Goal: Communication & Community: Answer question/provide support

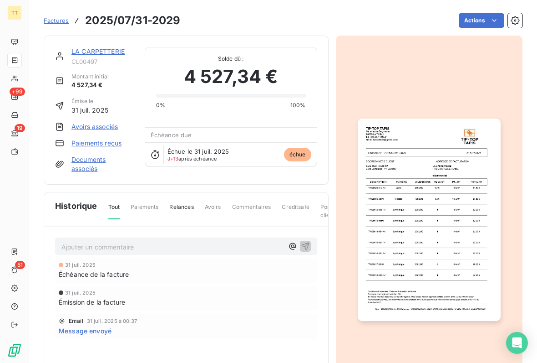
click at [103, 55] on link "LA CARPETTERIE" at bounding box center [98, 51] width 53 height 8
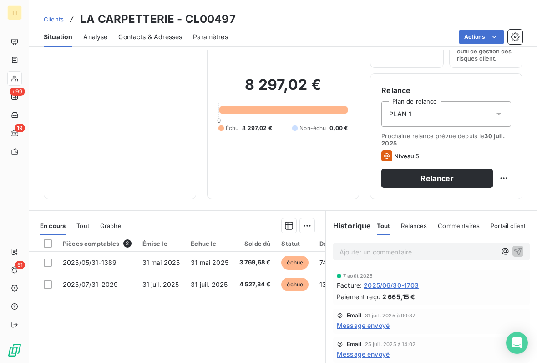
scroll to position [66, 0]
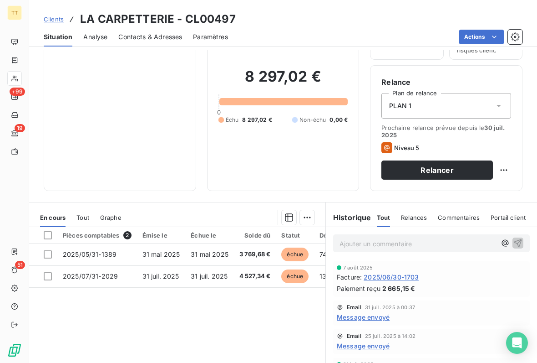
click at [51, 232] on div at bounding box center [48, 235] width 8 height 8
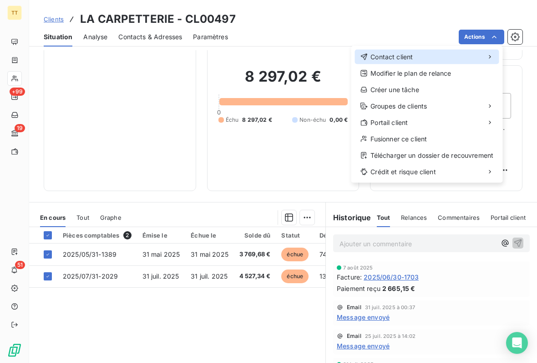
click at [422, 55] on div "Contact client" at bounding box center [427, 57] width 144 height 15
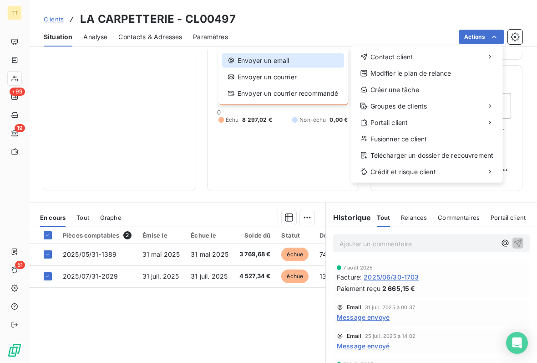
click at [291, 61] on div "Envoyer un email" at bounding box center [283, 60] width 122 height 15
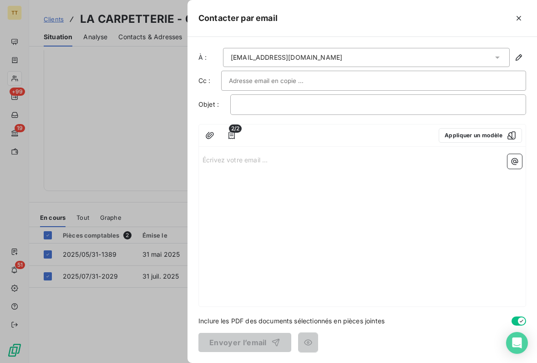
click at [479, 139] on button "Appliquer un modèle" at bounding box center [480, 135] width 83 height 15
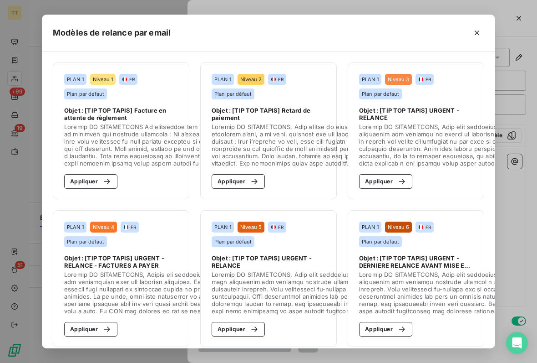
scroll to position [0, 0]
click at [398, 186] on button "Appliquer" at bounding box center [385, 181] width 53 height 15
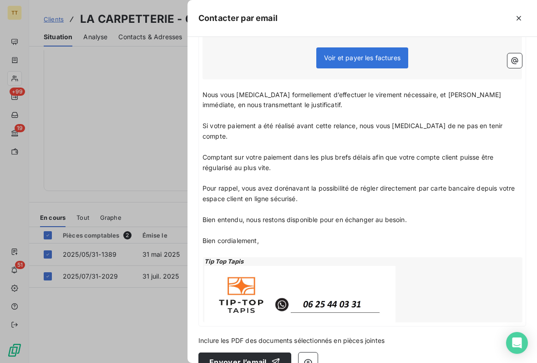
scroll to position [237, 0]
click at [261, 352] on button "Envoyer l’email" at bounding box center [245, 361] width 93 height 19
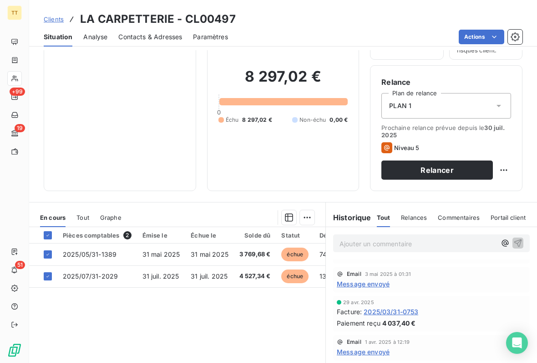
scroll to position [294, 0]
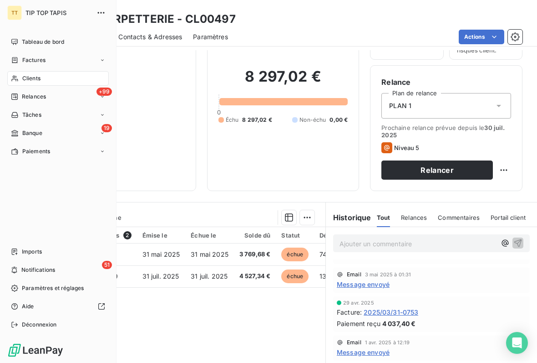
click at [77, 55] on div "Factures" at bounding box center [58, 60] width 102 height 15
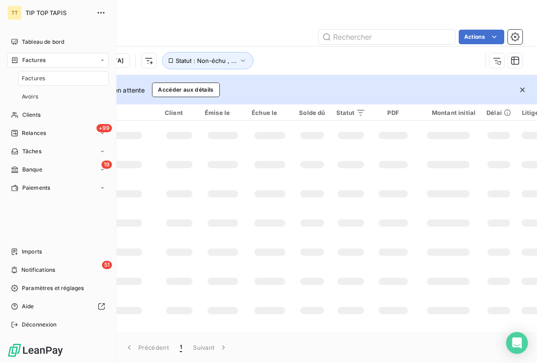
click at [72, 41] on div "Tableau de bord" at bounding box center [58, 42] width 102 height 15
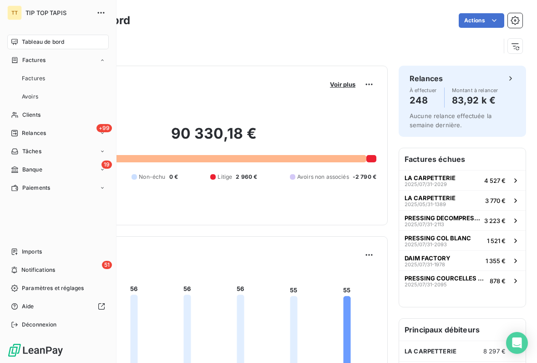
click at [502, 238] on span "1 521 €" at bounding box center [496, 240] width 19 height 7
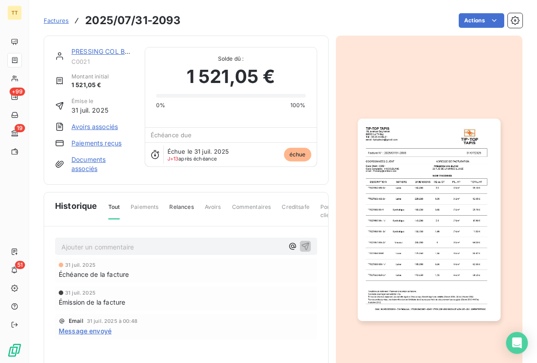
click at [117, 45] on div "PRESSING COL BLANC C0021 Montant initial 1 521,05 € Émise le 31 juil. 2025 Avoi…" at bounding box center [186, 110] width 285 height 149
click at [107, 55] on link "PRESSING COL BLANC" at bounding box center [108, 51] width 72 height 8
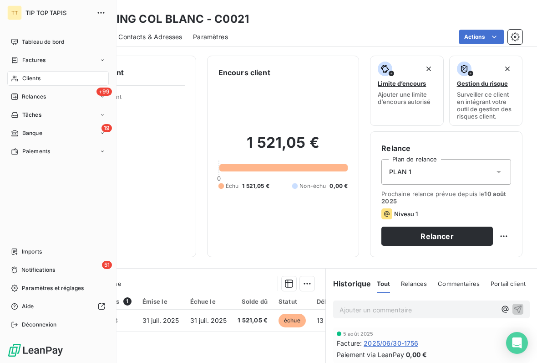
click at [69, 41] on div "Tableau de bord" at bounding box center [58, 42] width 102 height 15
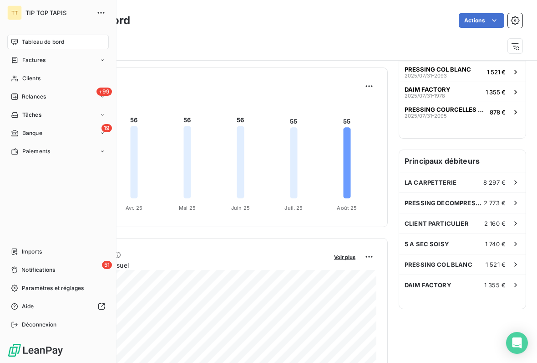
click at [78, 48] on div "Tableau de bord" at bounding box center [58, 42] width 102 height 15
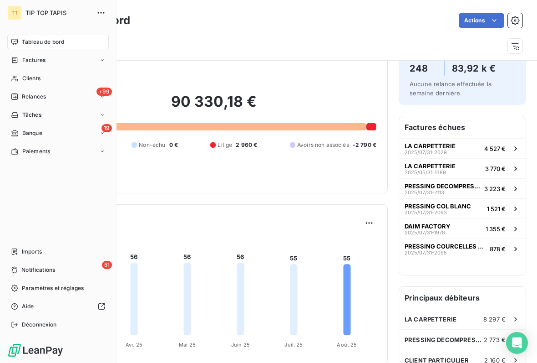
scroll to position [27, 0]
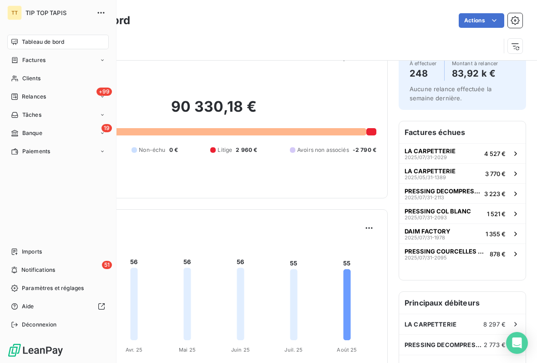
click at [54, 63] on div "Factures" at bounding box center [58, 60] width 102 height 15
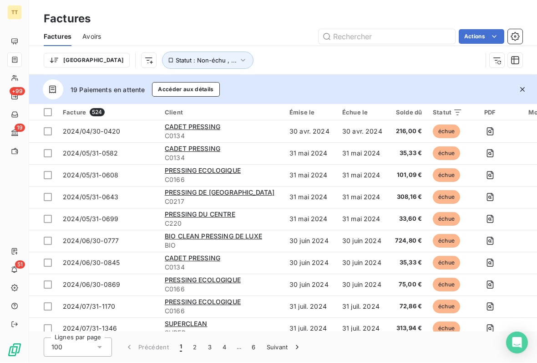
click at [276, 52] on div "Trier Statut : Non-échu , ..." at bounding box center [263, 60] width 439 height 17
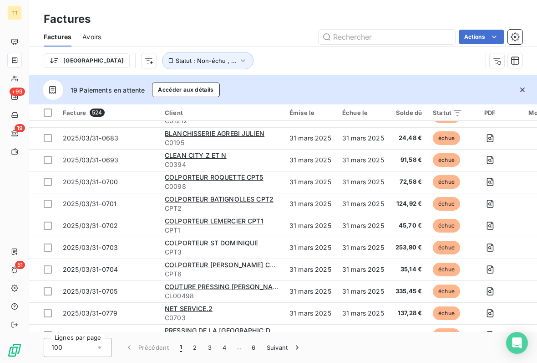
scroll to position [1633, 0]
click at [174, 64] on button "Statut : Non-échu , ..." at bounding box center [208, 60] width 92 height 17
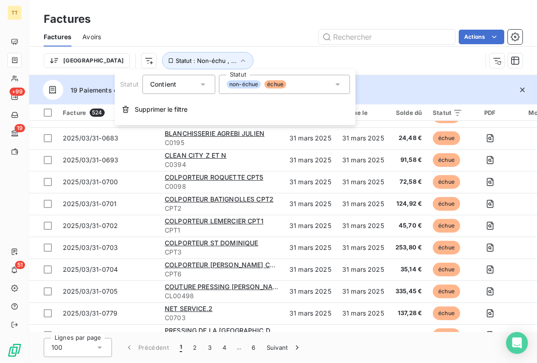
click at [330, 82] on div "non-échue échue" at bounding box center [284, 84] width 131 height 19
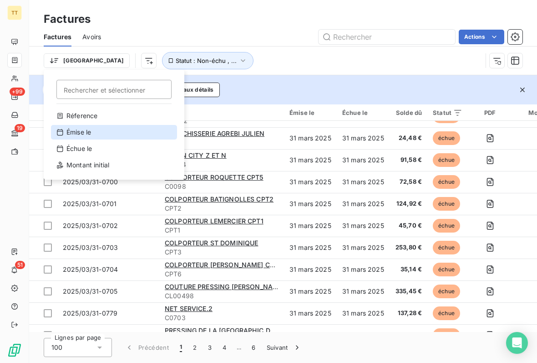
click at [94, 134] on div "Émise le" at bounding box center [114, 132] width 126 height 15
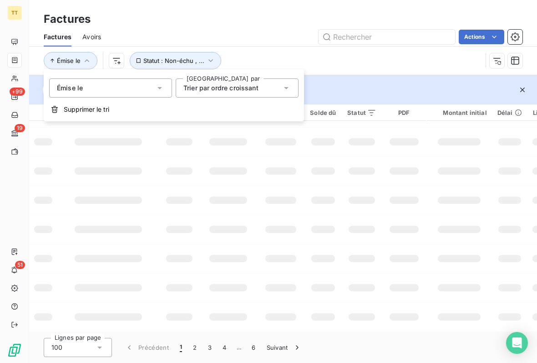
scroll to position [226, 0]
click at [283, 85] on icon at bounding box center [286, 87] width 9 height 9
click at [360, 209] on td at bounding box center [362, 200] width 41 height 29
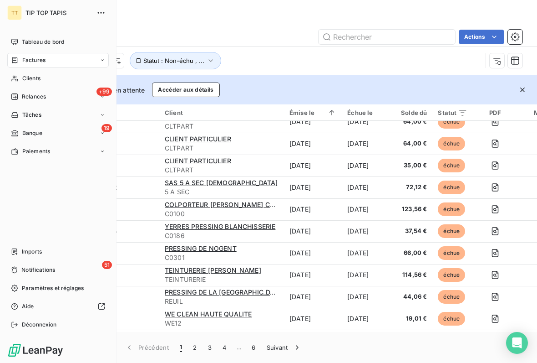
scroll to position [688, 0]
click at [63, 90] on div "+99 Relances" at bounding box center [58, 96] width 102 height 15
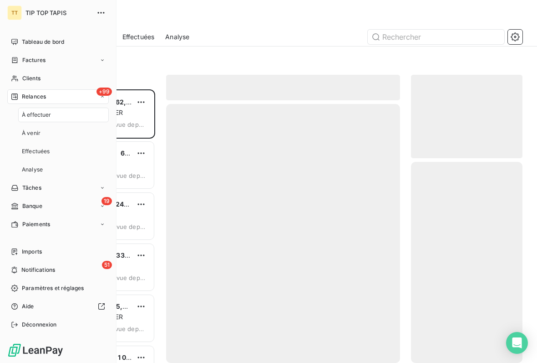
scroll to position [273, 112]
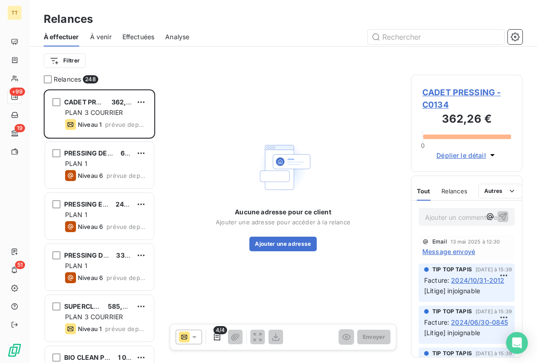
click at [480, 88] on span "CADET PRESSING - C0134" at bounding box center [467, 98] width 89 height 25
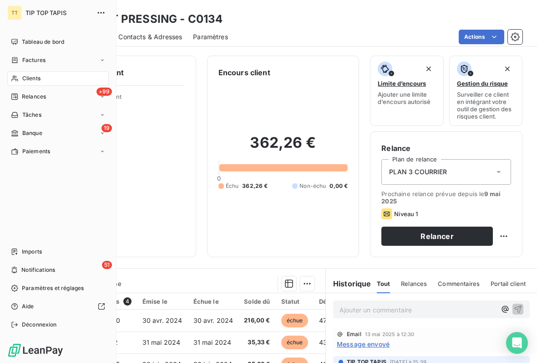
click at [80, 57] on div "Factures" at bounding box center [58, 60] width 102 height 15
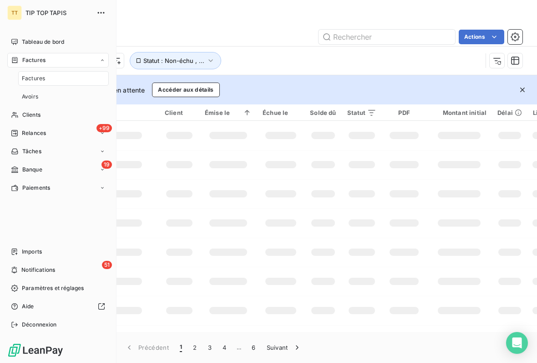
click at [91, 45] on div "Tableau de bord" at bounding box center [58, 42] width 102 height 15
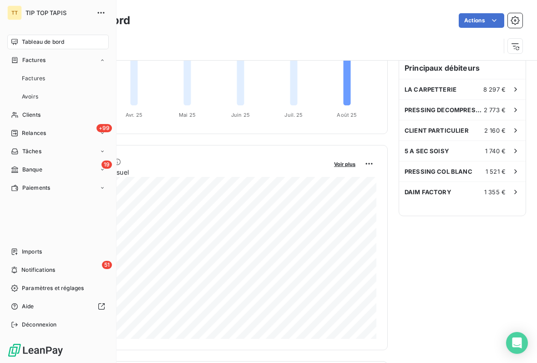
scroll to position [261, 0]
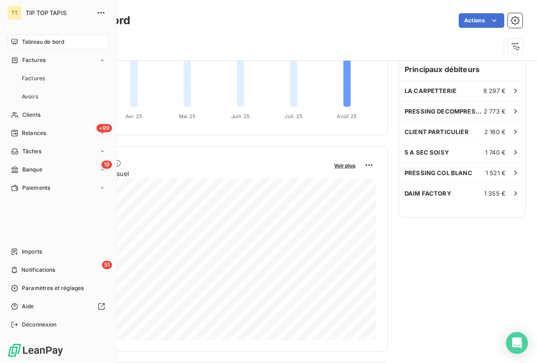
click at [458, 147] on div "5 A SEC SOISY 1 740 €" at bounding box center [462, 152] width 127 height 20
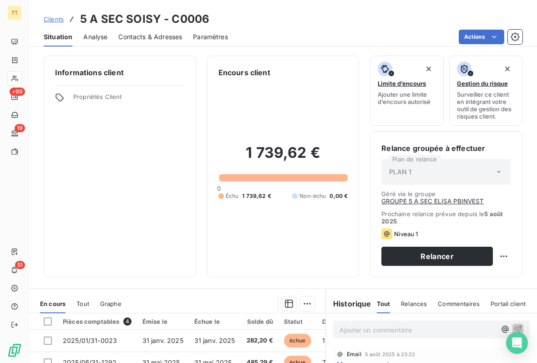
click at [178, 191] on div "Informations client Propriétés Client" at bounding box center [120, 166] width 153 height 221
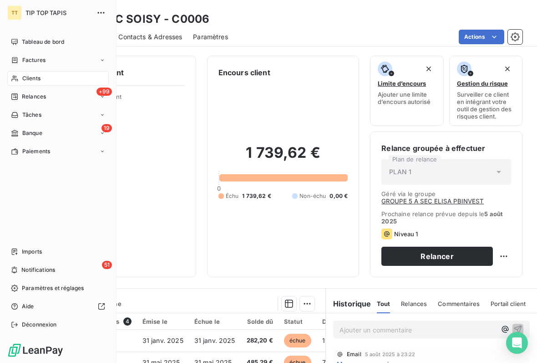
click at [58, 41] on span "Tableau de bord" at bounding box center [43, 42] width 42 height 8
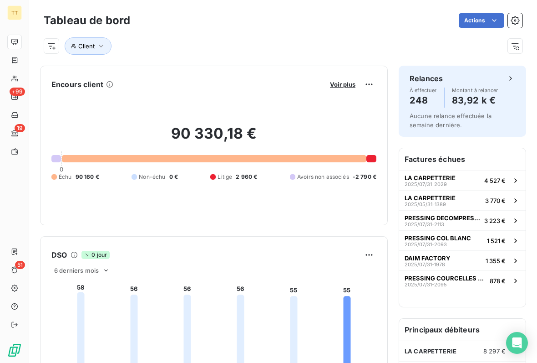
click at [209, 41] on div "Client" at bounding box center [272, 45] width 457 height 17
click at [85, 45] on span "Client" at bounding box center [86, 45] width 16 height 7
click at [270, 63] on input at bounding box center [263, 69] width 112 height 19
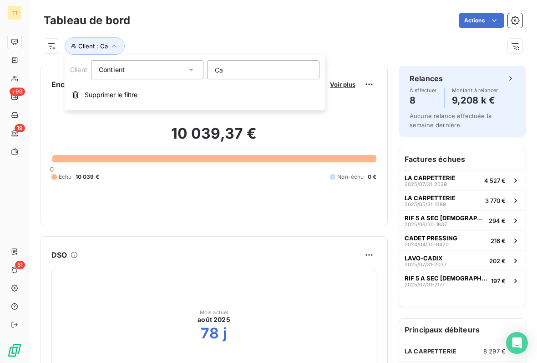
type input "C"
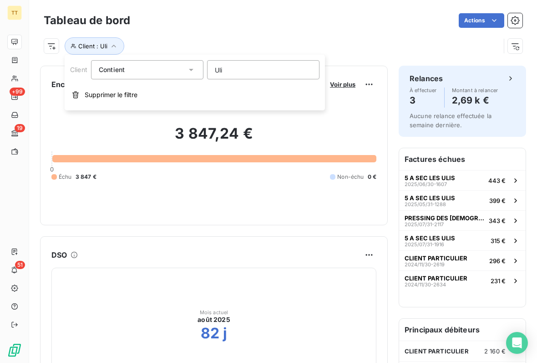
type input "Ulis"
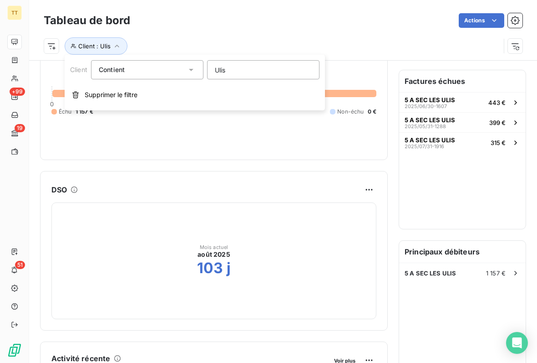
scroll to position [68, 0]
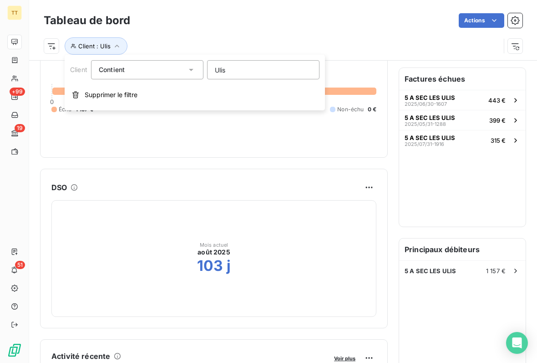
click at [249, 143] on div "1 157,47 € 0 Échu 1 157 € Non-échu 0 €" at bounding box center [213, 85] width 325 height 122
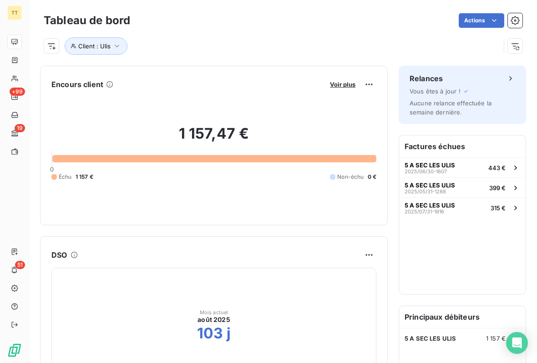
scroll to position [0, 0]
click at [476, 172] on button "5 A SEC LES ULIS 2025/06/[PHONE_NUMBER] €" at bounding box center [462, 167] width 127 height 20
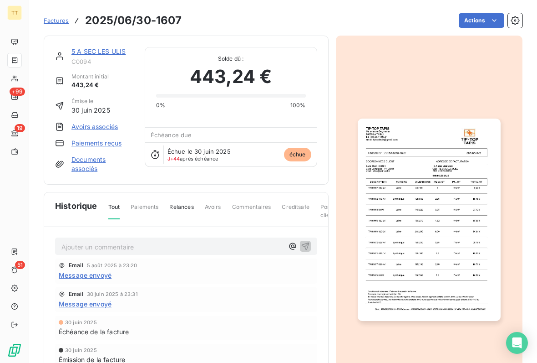
click at [99, 50] on link "5 A SEC LES ULIS" at bounding box center [99, 51] width 54 height 8
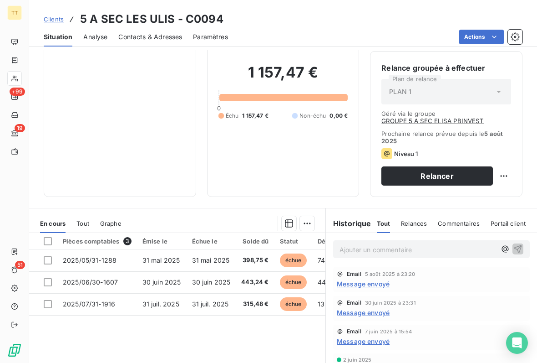
scroll to position [81, 0]
click at [11, 46] on div at bounding box center [14, 42] width 15 height 15
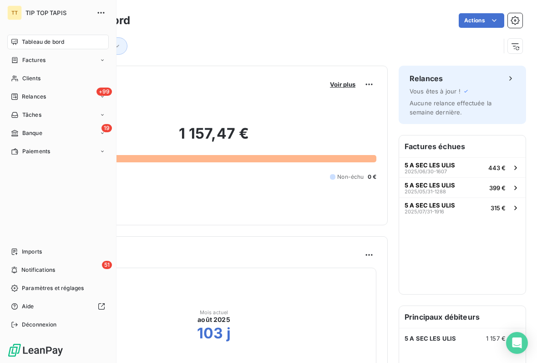
click at [170, 50] on div "Client : Ulis" at bounding box center [272, 45] width 457 height 17
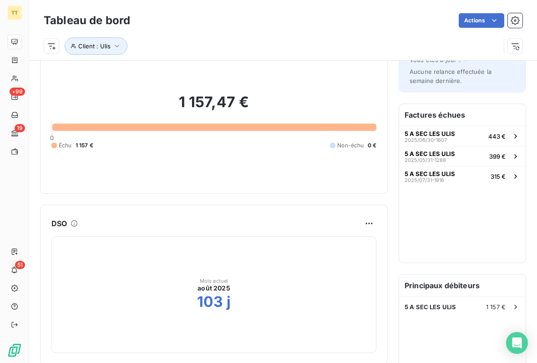
scroll to position [41, 0]
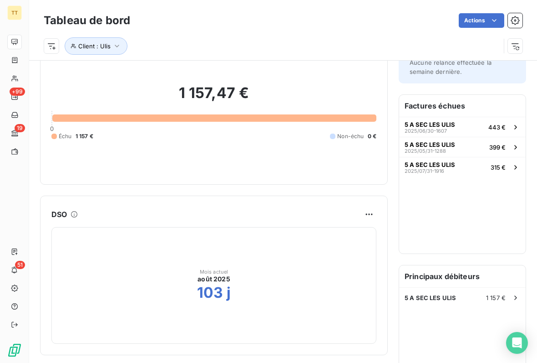
click at [123, 41] on button "Client : Ulis" at bounding box center [96, 45] width 63 height 17
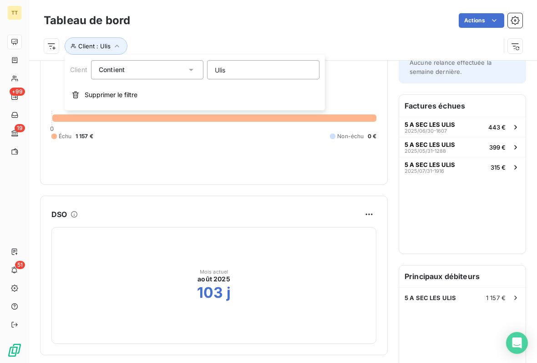
click at [283, 62] on input "Ulis" at bounding box center [263, 69] width 112 height 19
click at [275, 64] on input "Ulis" at bounding box center [263, 69] width 112 height 19
click at [270, 74] on input "Ulis" at bounding box center [263, 69] width 112 height 19
click at [356, 35] on div "Client : Ulis" at bounding box center [283, 42] width 479 height 25
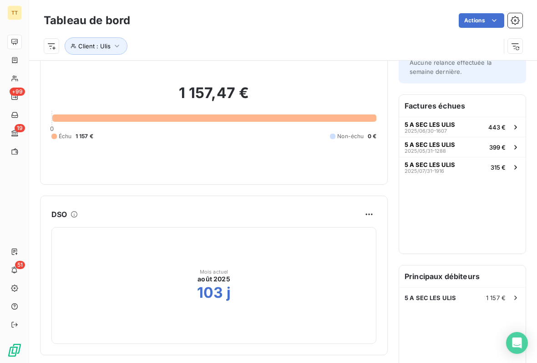
click at [444, 294] on span "5 A SEC LES ULIS" at bounding box center [430, 297] width 51 height 7
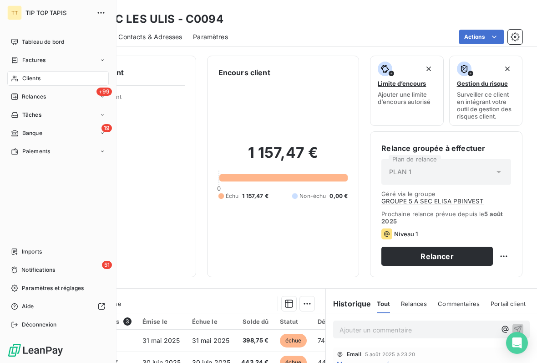
click at [80, 66] on div "Factures" at bounding box center [58, 60] width 102 height 15
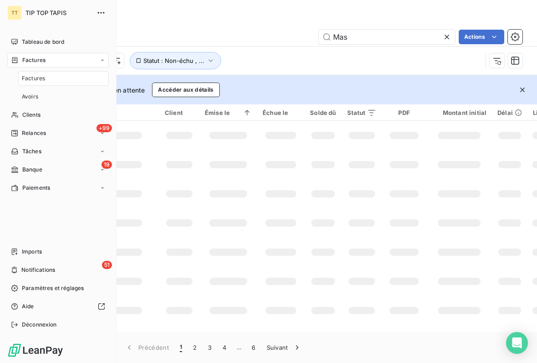
type input "Mass"
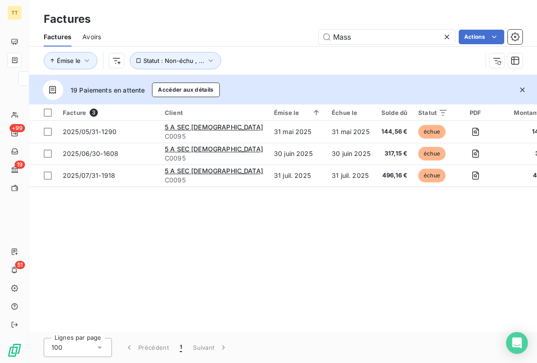
click at [201, 127] on span "5 A SEC [DEMOGRAPHIC_DATA]" at bounding box center [214, 127] width 98 height 8
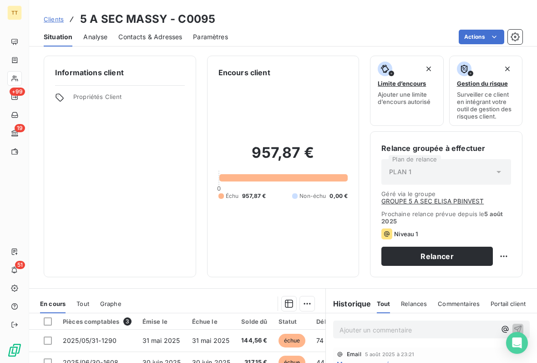
scroll to position [2, 0]
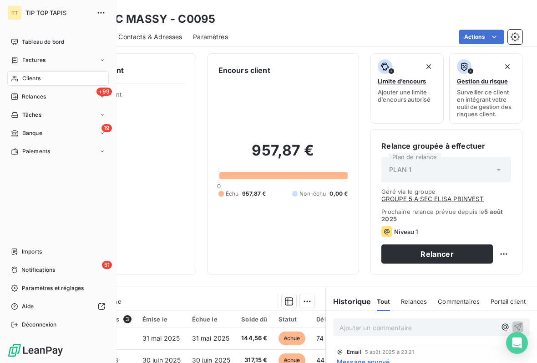
click at [66, 41] on div "Tableau de bord" at bounding box center [58, 42] width 102 height 15
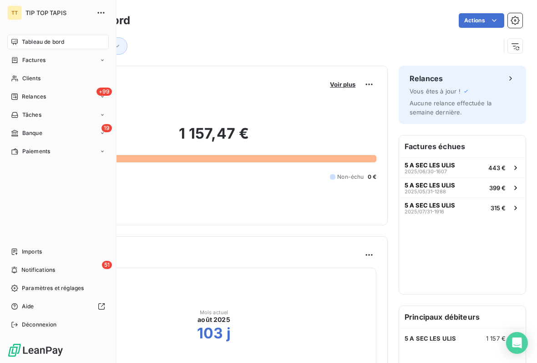
click at [153, 51] on div "Client : Ulis" at bounding box center [272, 45] width 457 height 17
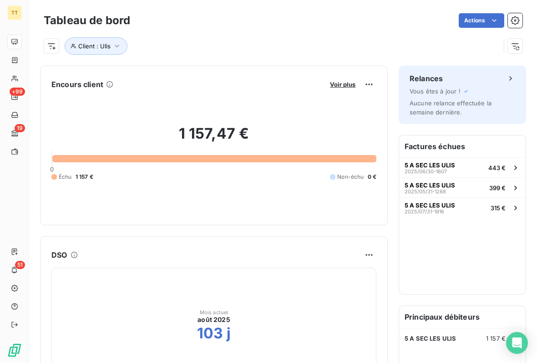
click at [112, 42] on icon "button" at bounding box center [116, 45] width 9 height 9
click at [245, 72] on input "Ulis" at bounding box center [263, 69] width 112 height 19
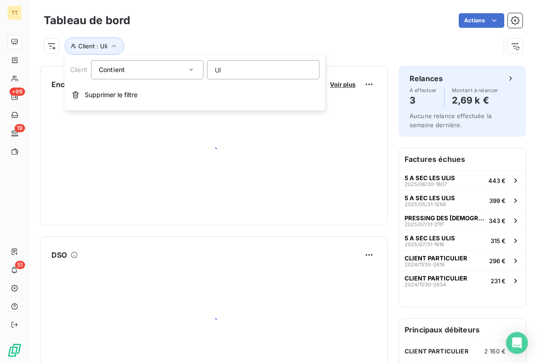
type input "U"
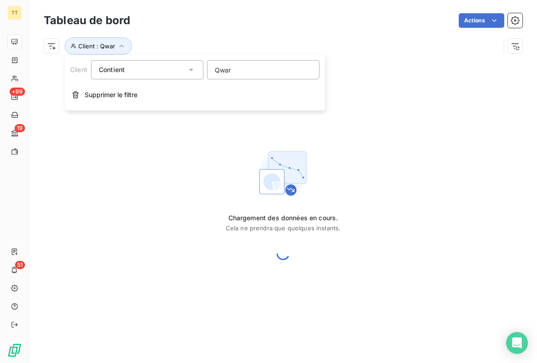
type input "Qwart"
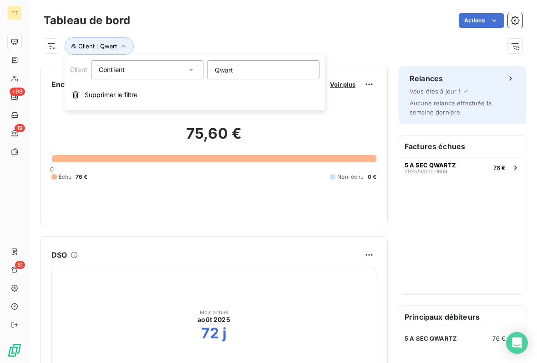
click at [300, 143] on h2 "75,60 €" at bounding box center [213, 137] width 325 height 27
click at [434, 176] on button "5 A SEC QWARTZ 2025/06/30-1609 76 €" at bounding box center [462, 167] width 127 height 20
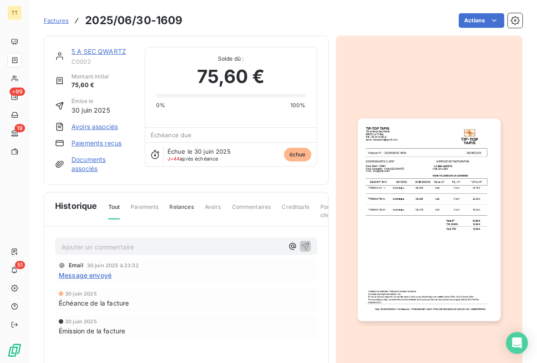
click at [116, 51] on link "5 A SEC QWARTZ" at bounding box center [99, 51] width 55 height 8
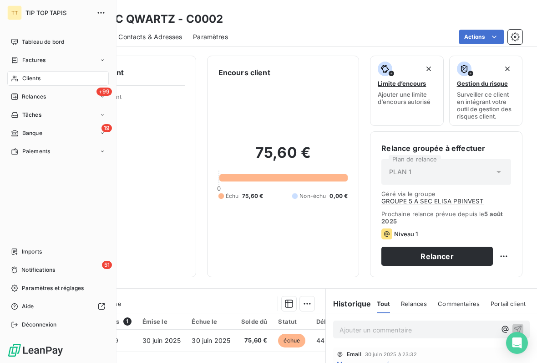
click at [90, 62] on div "Factures" at bounding box center [58, 60] width 102 height 15
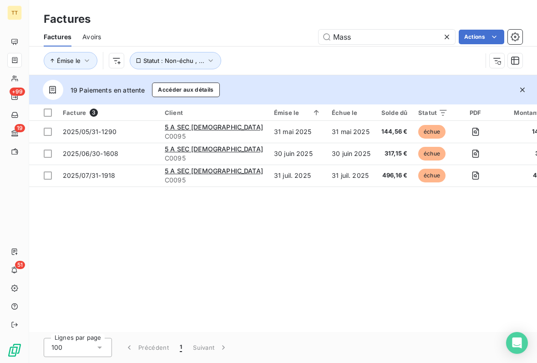
click at [454, 30] on div at bounding box center [449, 37] width 13 height 15
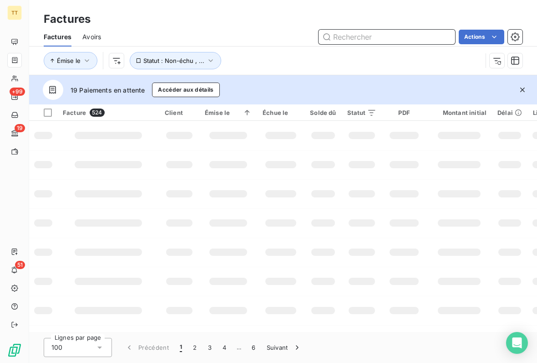
click at [388, 42] on input "text" at bounding box center [387, 37] width 137 height 15
type input "Vinc"
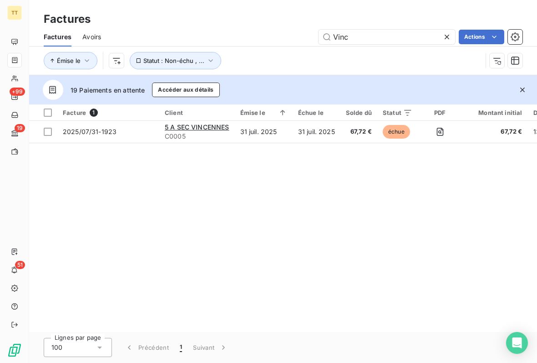
click at [221, 130] on span "5 A SEC VINCENNES" at bounding box center [197, 127] width 65 height 8
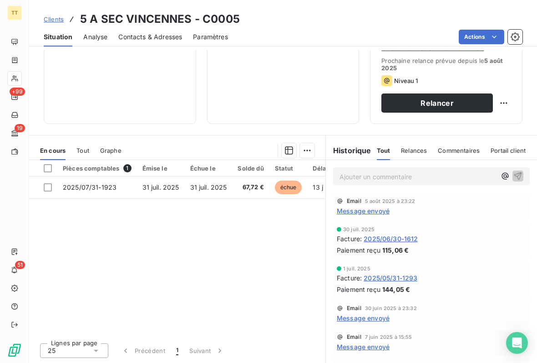
scroll to position [153, 0]
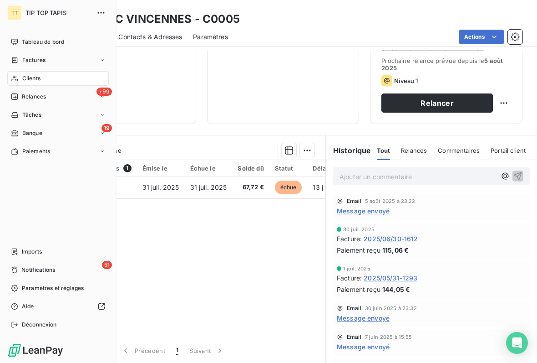
click at [31, 40] on span "Tableau de bord" at bounding box center [43, 42] width 42 height 8
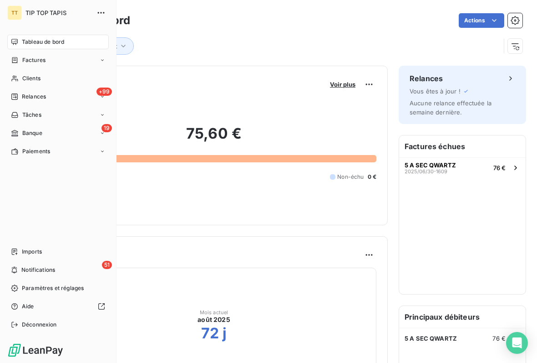
click at [172, 56] on div "Tableau de bord Actions Client : Qwart" at bounding box center [283, 30] width 508 height 60
click at [29, 78] on span "Clients" at bounding box center [31, 78] width 18 height 8
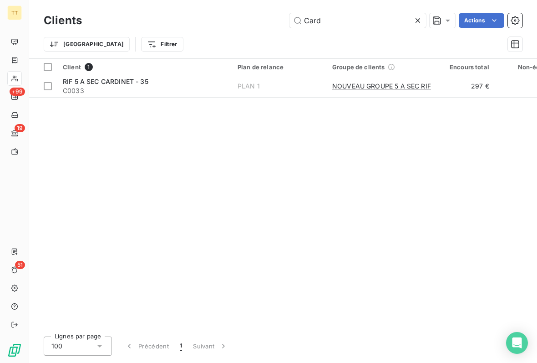
type input "Card"
click at [383, 87] on span "NOUVEAU GROUPE 5 A SEC RIF" at bounding box center [381, 86] width 99 height 9
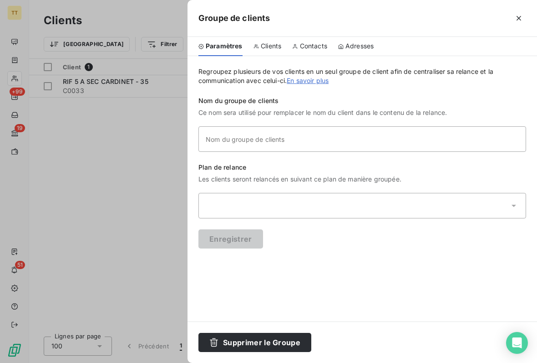
type input "NOUVEAU GROUPE 5 A SEC RIF"
click at [517, 15] on icon "button" at bounding box center [519, 18] width 9 height 9
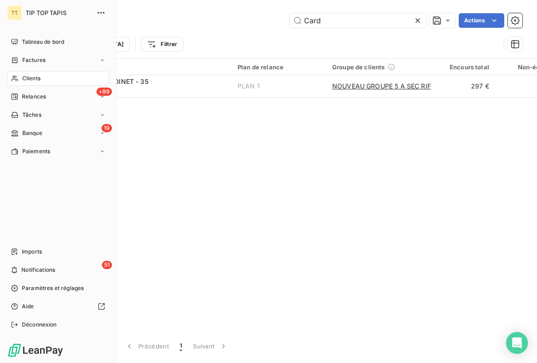
click at [23, 61] on span "Factures" at bounding box center [33, 60] width 23 height 8
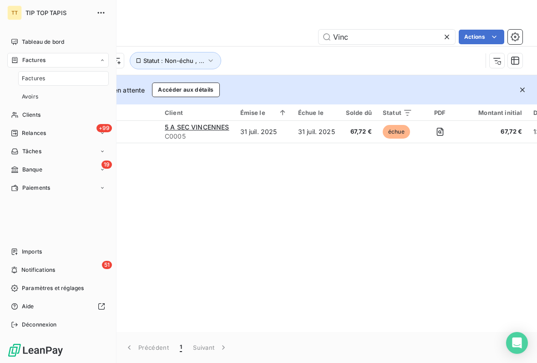
click at [445, 37] on icon at bounding box center [447, 36] width 9 height 9
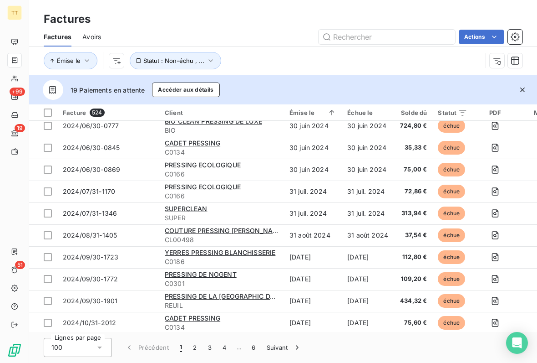
scroll to position [116, 0]
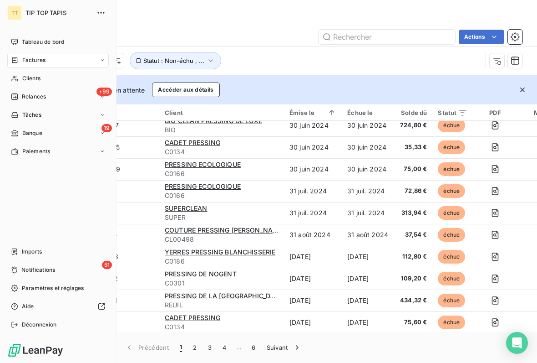
click at [20, 63] on div "Factures" at bounding box center [28, 60] width 35 height 8
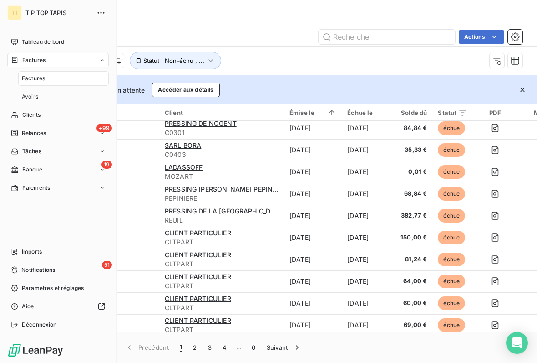
scroll to position [357, 0]
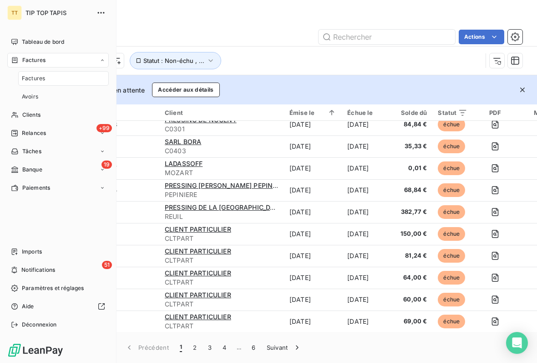
click at [64, 41] on span "Tableau de bord" at bounding box center [43, 42] width 42 height 8
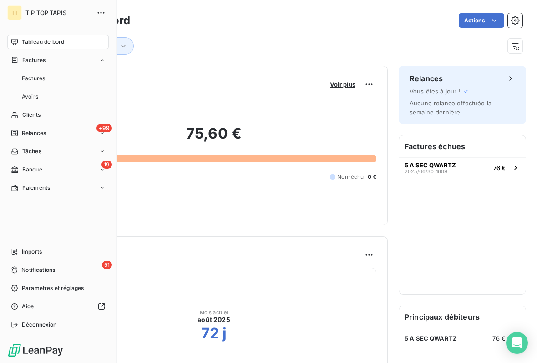
click at [200, 59] on div "Tableau de bord Actions Client : Qwart" at bounding box center [283, 30] width 508 height 60
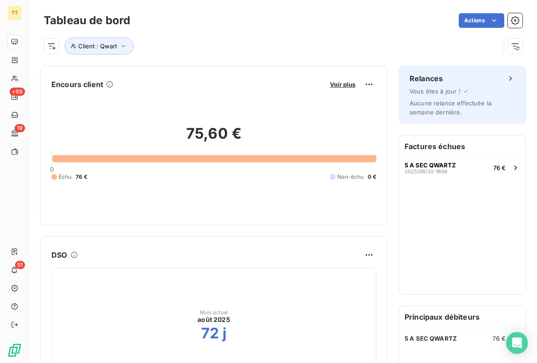
click at [115, 54] on button "Client : Qwart" at bounding box center [99, 45] width 69 height 17
click at [281, 69] on input "Qwart" at bounding box center [263, 69] width 112 height 19
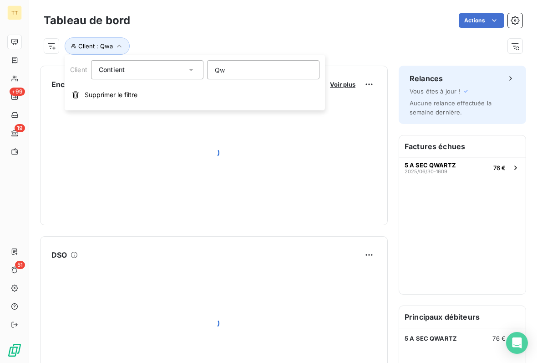
type input "Q"
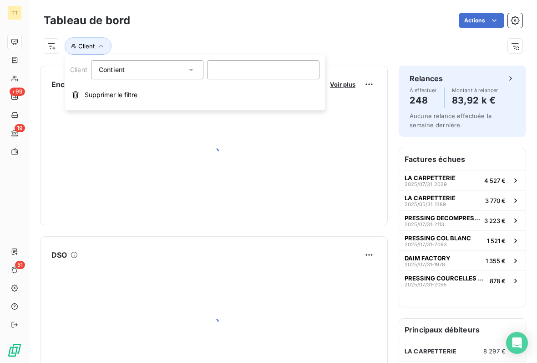
click at [268, 144] on div at bounding box center [213, 153] width 325 height 122
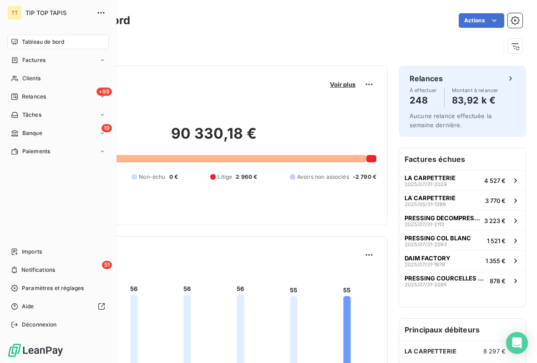
click at [98, 66] on div "Factures" at bounding box center [58, 60] width 102 height 15
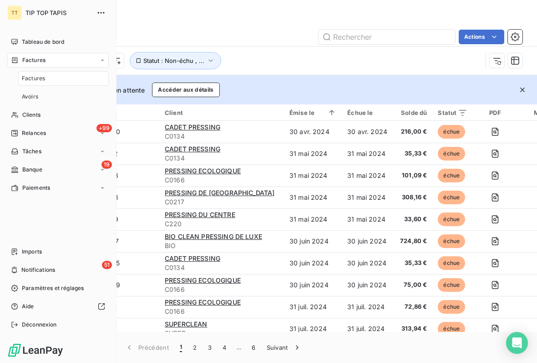
click at [314, 97] on div "19 Paiements en attente Accéder aux détails" at bounding box center [283, 89] width 508 height 29
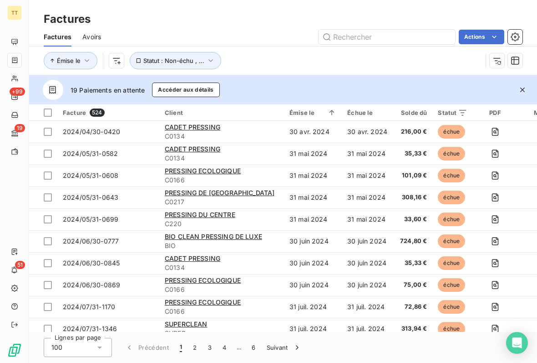
click at [112, 53] on button "button" at bounding box center [116, 60] width 15 height 15
click at [115, 54] on button "button" at bounding box center [116, 60] width 15 height 15
click at [194, 66] on button "Statut : Non-échu , ..." at bounding box center [176, 60] width 92 height 17
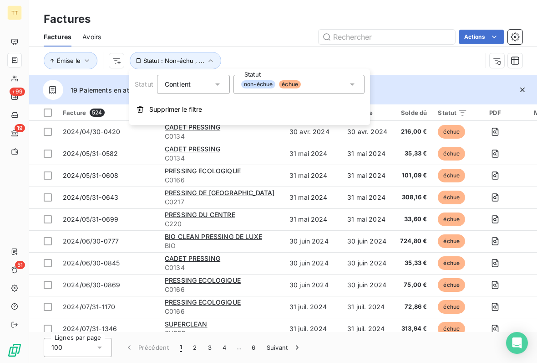
click at [347, 92] on div "non-échue échue" at bounding box center [299, 84] width 131 height 19
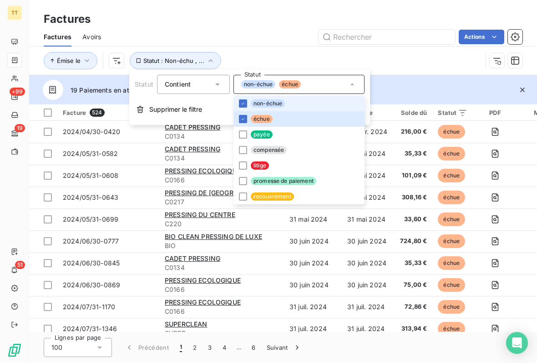
click at [245, 120] on icon at bounding box center [242, 118] width 5 height 5
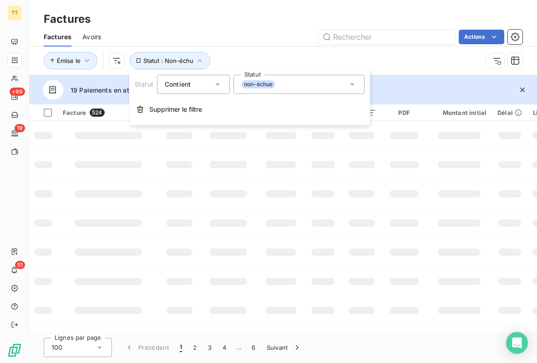
click at [284, 28] on div "Factures Avoirs Actions" at bounding box center [283, 36] width 508 height 19
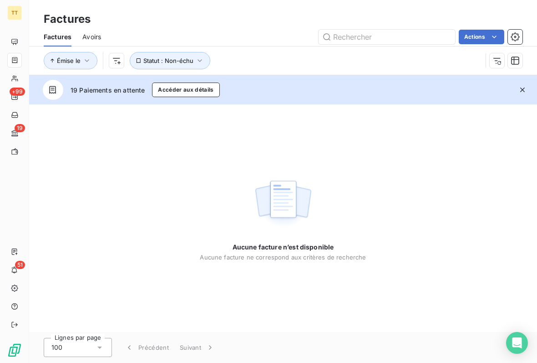
click at [201, 62] on icon "button" at bounding box center [199, 60] width 9 height 9
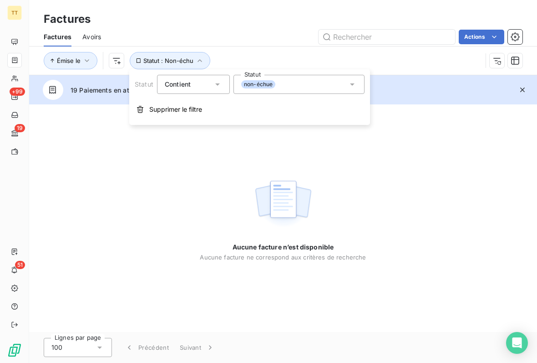
click at [349, 84] on icon at bounding box center [352, 84] width 9 height 9
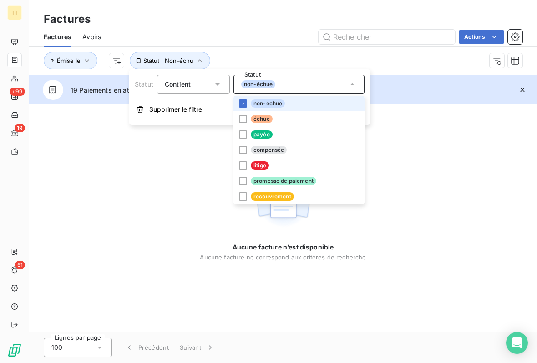
click at [239, 119] on div at bounding box center [243, 119] width 8 height 8
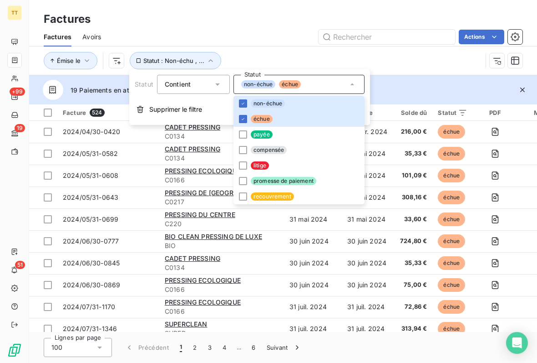
click at [246, 107] on li "non-échue" at bounding box center [299, 103] width 131 height 15
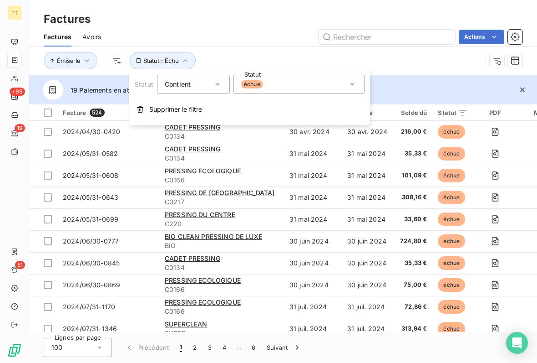
click at [288, 39] on div "Actions" at bounding box center [317, 37] width 411 height 15
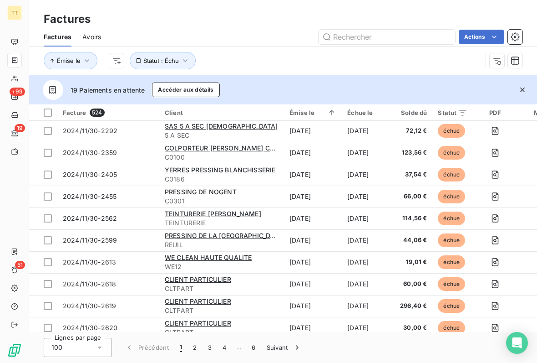
scroll to position [745, 0]
click at [227, 211] on span "TEINTURERIE [PERSON_NAME]" at bounding box center [213, 213] width 97 height 8
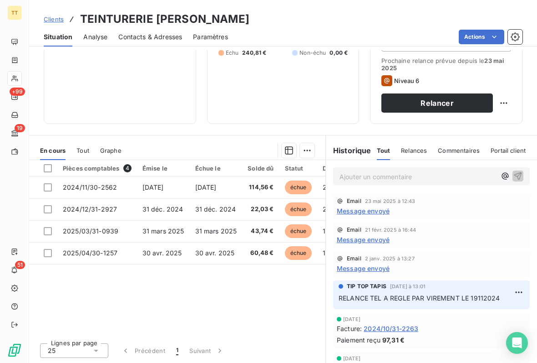
scroll to position [133, 0]
click at [46, 170] on div at bounding box center [48, 168] width 8 height 8
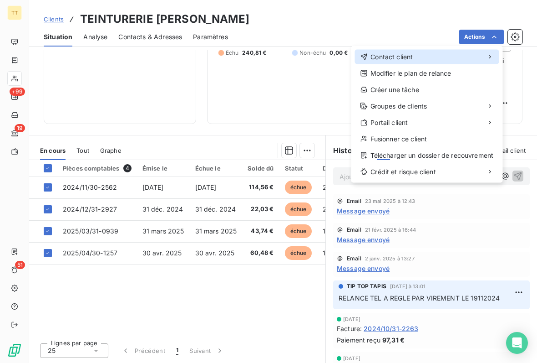
click at [398, 60] on span "Contact client" at bounding box center [392, 56] width 42 height 9
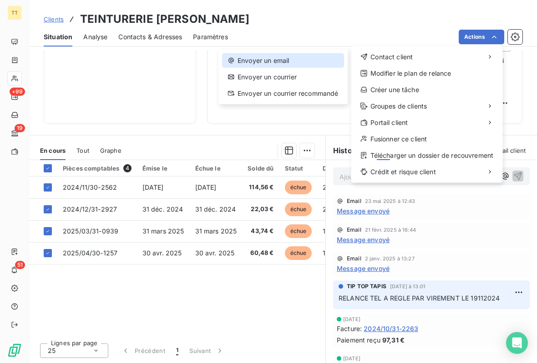
click at [268, 60] on div "Envoyer un email" at bounding box center [283, 60] width 122 height 15
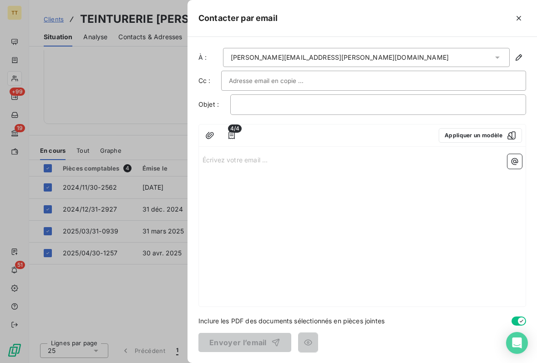
click at [476, 134] on button "Appliquer un modèle" at bounding box center [480, 135] width 83 height 15
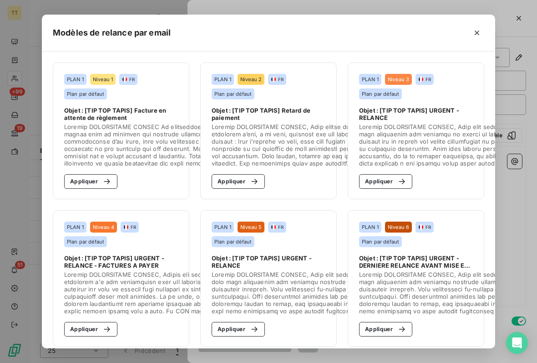
click at [393, 179] on div "button" at bounding box center [400, 181] width 14 height 9
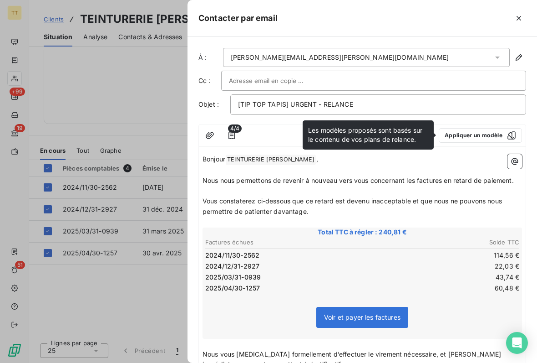
click at [296, 198] on span "Vous constaterez ci-dessous que ce retard est devenu inacceptable et que nous n…" at bounding box center [353, 206] width 301 height 18
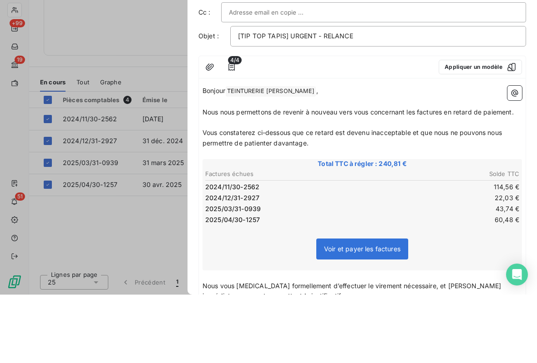
scroll to position [3, 0]
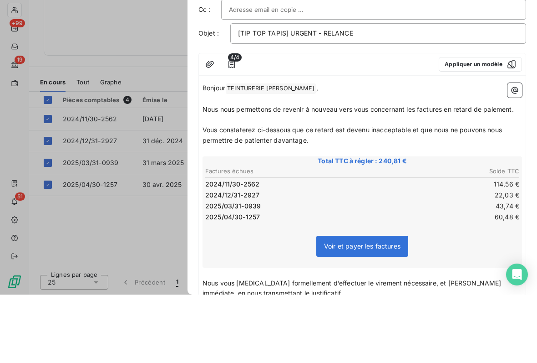
click at [358, 162] on p "﻿" at bounding box center [363, 167] width 320 height 10
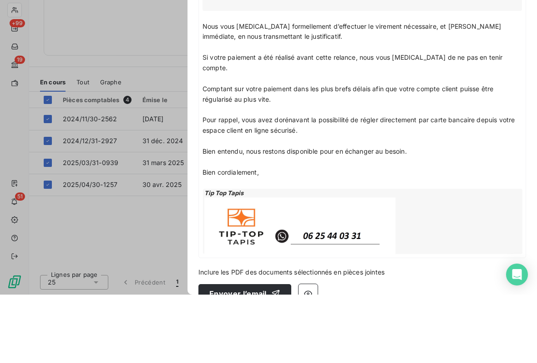
scroll to position [259, 0]
click at [504, 225] on p "﻿" at bounding box center [363, 230] width 320 height 10
click at [495, 225] on p "﻿" at bounding box center [363, 230] width 320 height 10
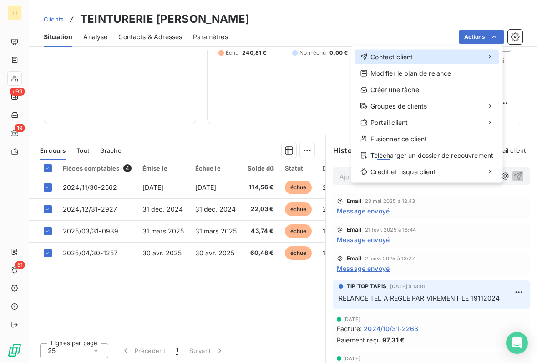
click at [422, 58] on div "Contact client" at bounding box center [427, 57] width 144 height 15
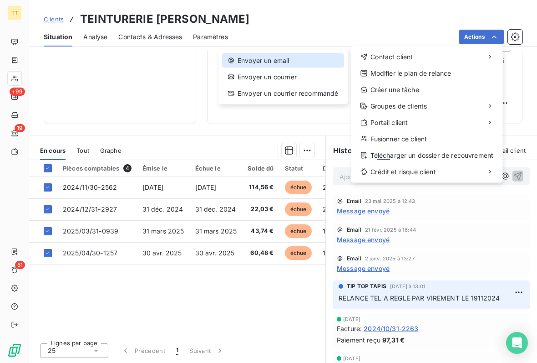
click at [295, 60] on div "Envoyer un email" at bounding box center [283, 60] width 122 height 15
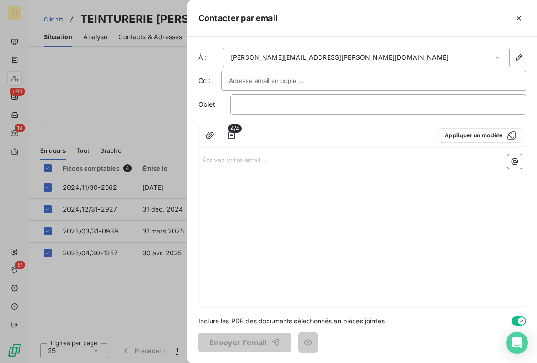
click at [475, 141] on button "Appliquer un modèle" at bounding box center [480, 135] width 83 height 15
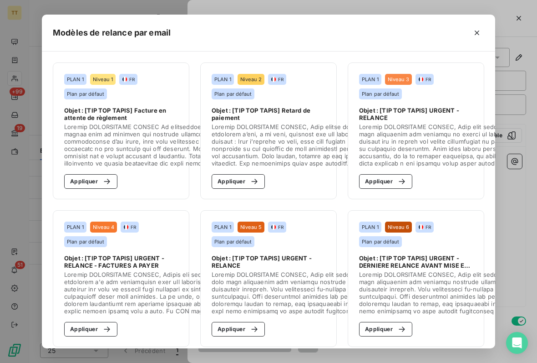
click at [398, 187] on button "Appliquer" at bounding box center [385, 181] width 53 height 15
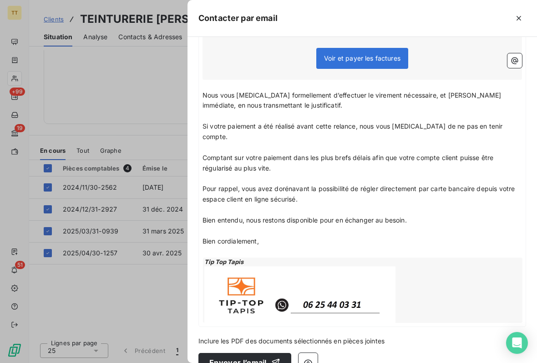
click at [257, 352] on button "Envoyer l’email" at bounding box center [245, 361] width 93 height 19
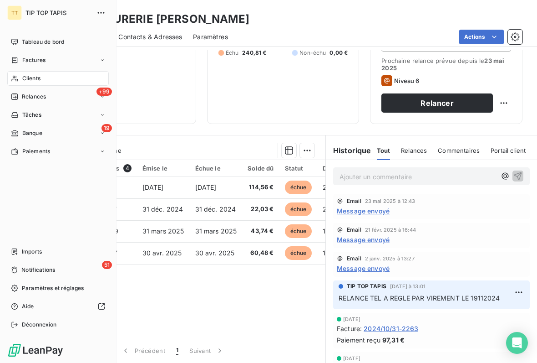
click at [88, 40] on div "Tableau de bord" at bounding box center [58, 42] width 102 height 15
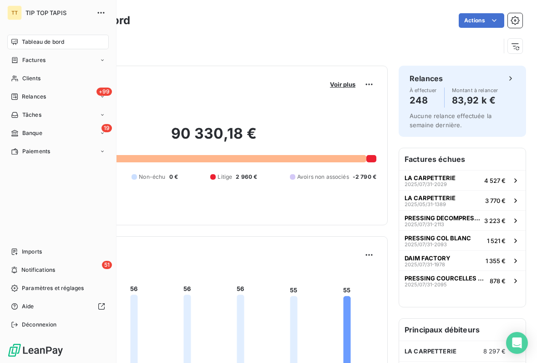
click at [67, 65] on div "Factures" at bounding box center [58, 60] width 102 height 15
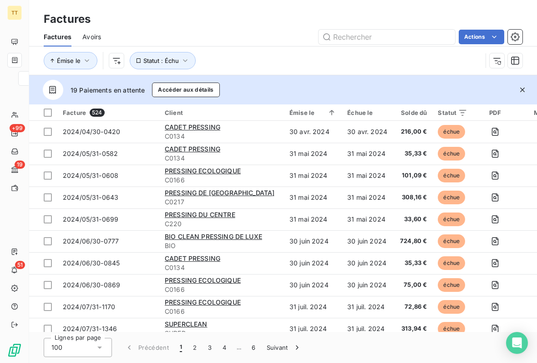
click at [369, 64] on div "Émise le Statut : Échu" at bounding box center [263, 60] width 439 height 17
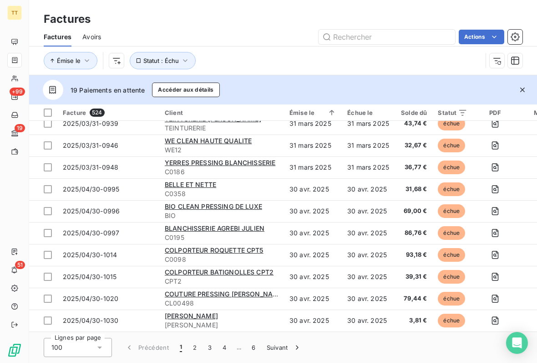
scroll to position [1975, 0]
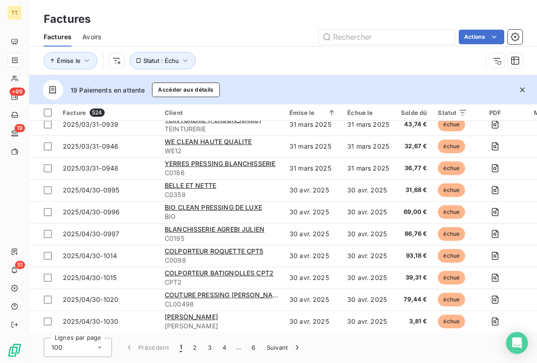
click at [276, 341] on button "Suivant" at bounding box center [284, 346] width 46 height 19
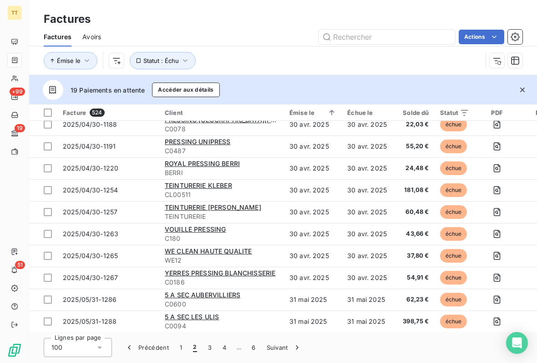
click at [225, 183] on span "TEINTURERIE KLEBER" at bounding box center [198, 185] width 67 height 8
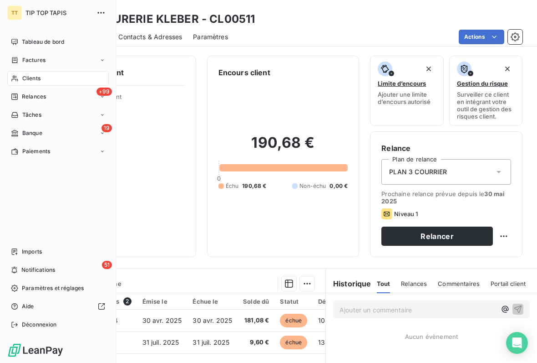
click at [48, 53] on div "Factures" at bounding box center [58, 60] width 102 height 15
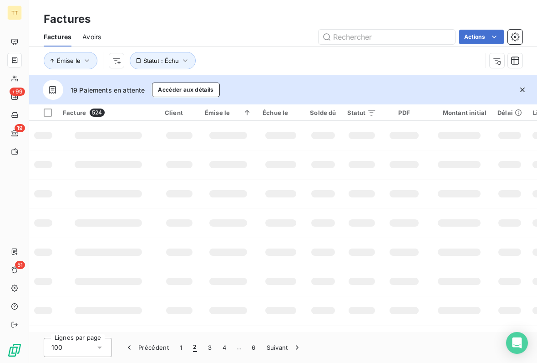
click at [400, 61] on div "Émise le Statut : Échu" at bounding box center [263, 60] width 439 height 17
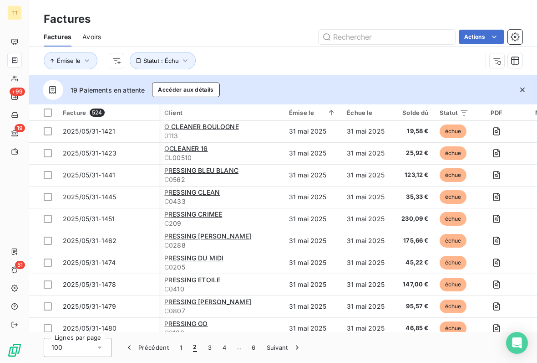
scroll to position [917, 3]
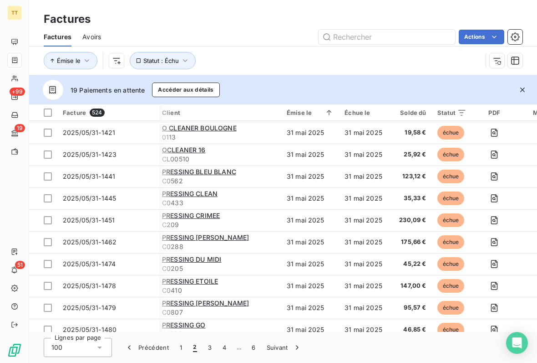
click at [280, 41] on div "Actions" at bounding box center [317, 37] width 411 height 15
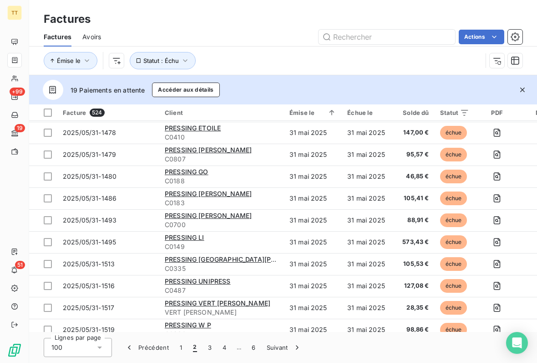
scroll to position [1071, 0]
click at [190, 237] on span "PRESSING LI" at bounding box center [185, 237] width 40 height 8
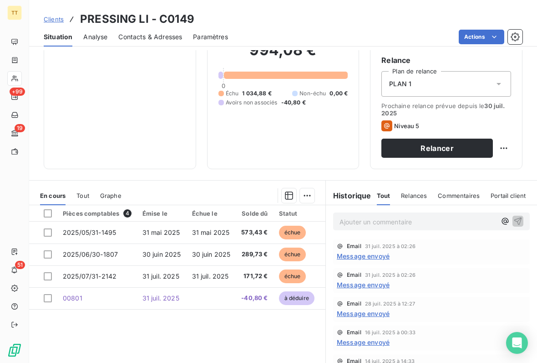
scroll to position [90, 0]
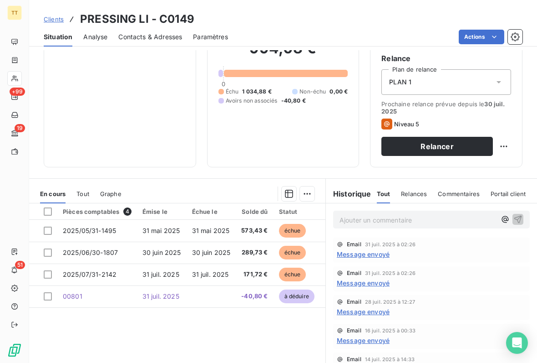
click at [47, 220] on td at bounding box center [43, 231] width 28 height 22
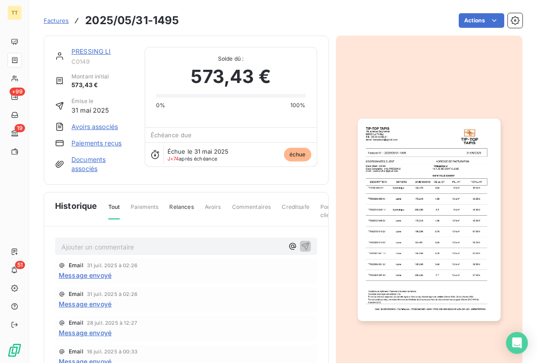
click at [102, 52] on link "PRESSING LI" at bounding box center [92, 51] width 40 height 8
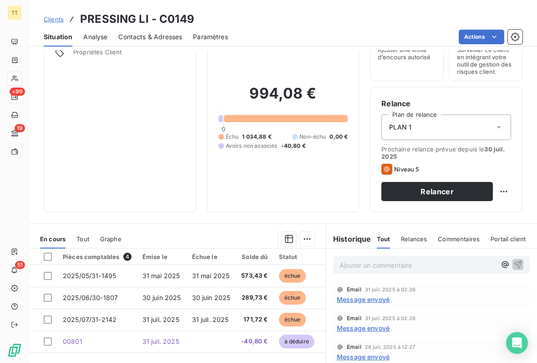
scroll to position [98, 0]
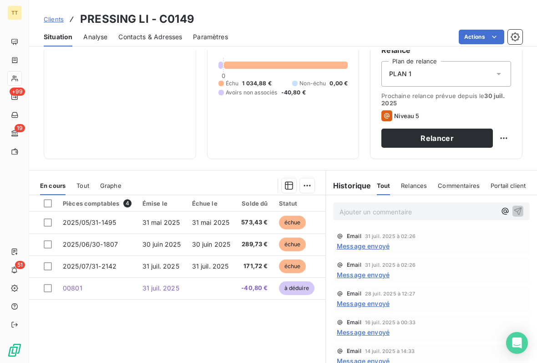
click at [46, 200] on div at bounding box center [48, 203] width 8 height 8
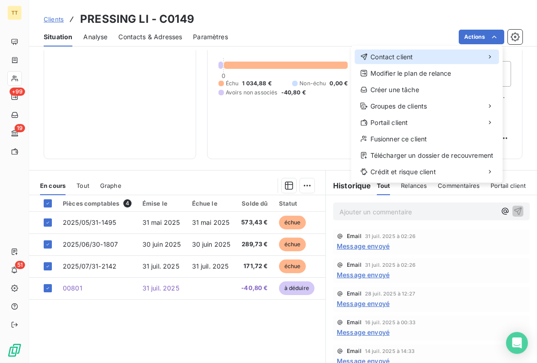
click at [424, 59] on div "Contact client" at bounding box center [427, 57] width 144 height 15
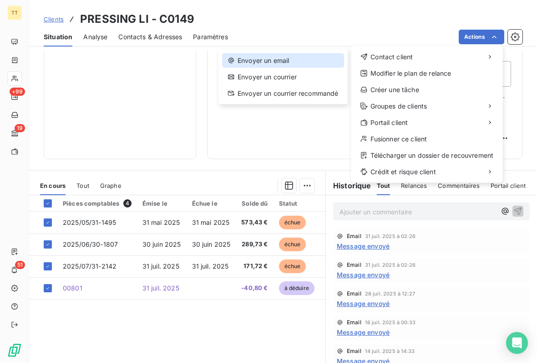
click at [306, 56] on div "Envoyer un email" at bounding box center [283, 60] width 122 height 15
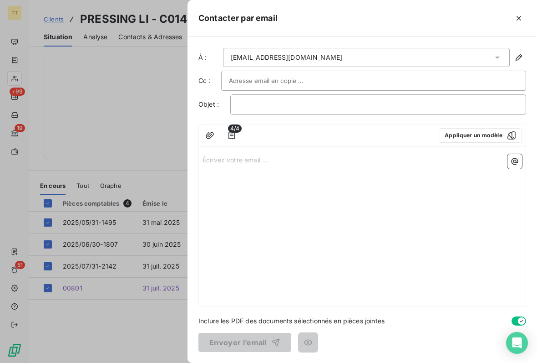
click at [475, 137] on button "Appliquer un modèle" at bounding box center [480, 135] width 83 height 15
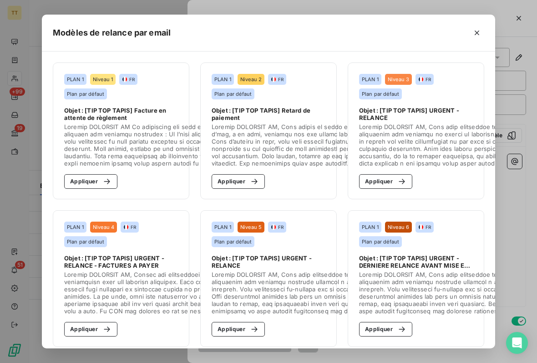
click at [398, 184] on icon "button" at bounding box center [402, 181] width 9 height 9
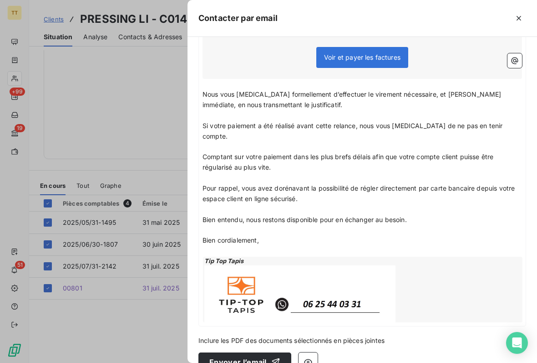
scroll to position [274, 0]
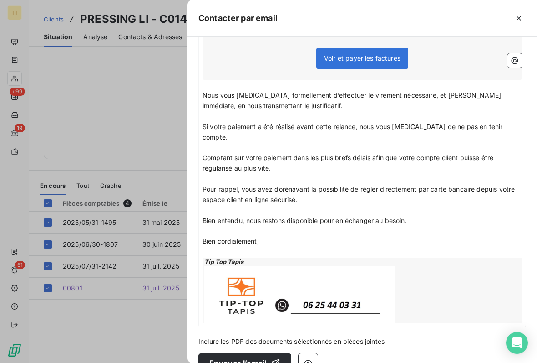
click at [248, 353] on button "Envoyer l’email" at bounding box center [245, 362] width 93 height 19
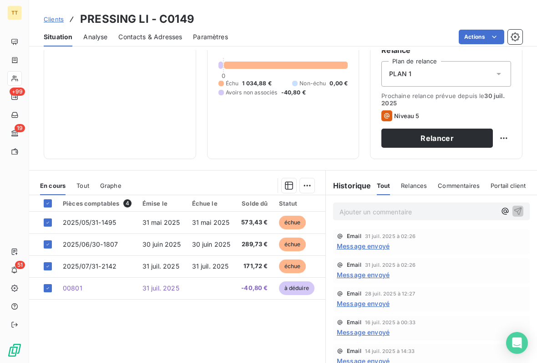
scroll to position [0, 0]
